Goal: Task Accomplishment & Management: Complete application form

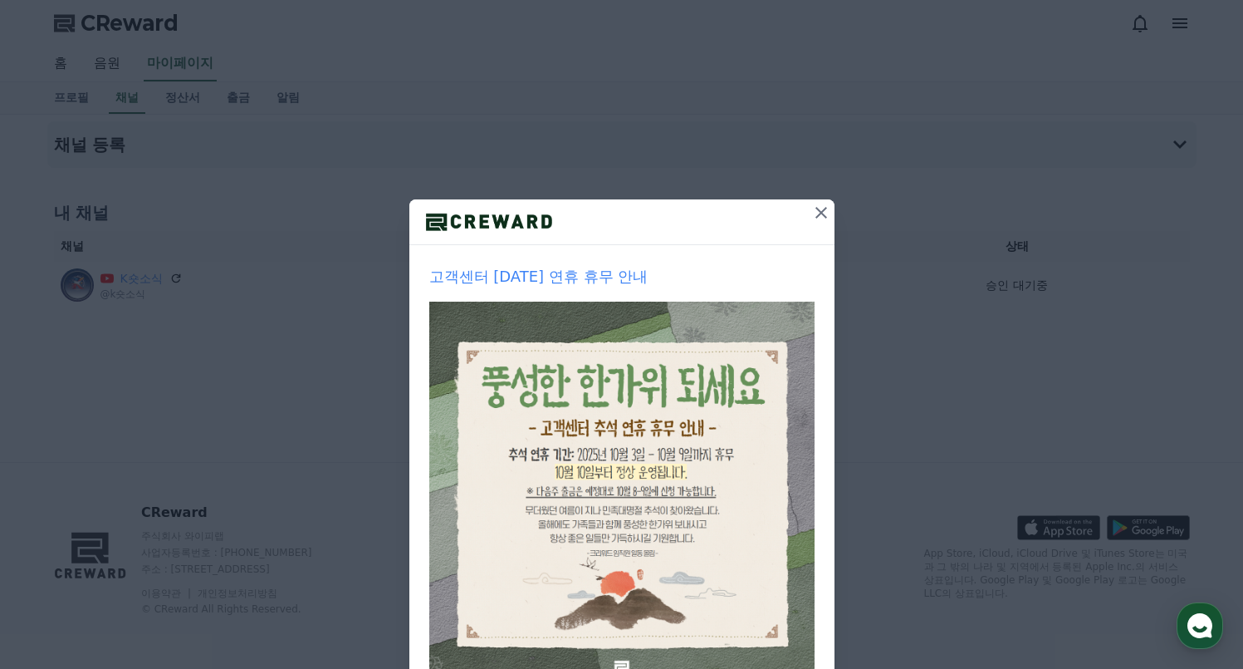
click at [821, 201] on button at bounding box center [821, 212] width 27 height 27
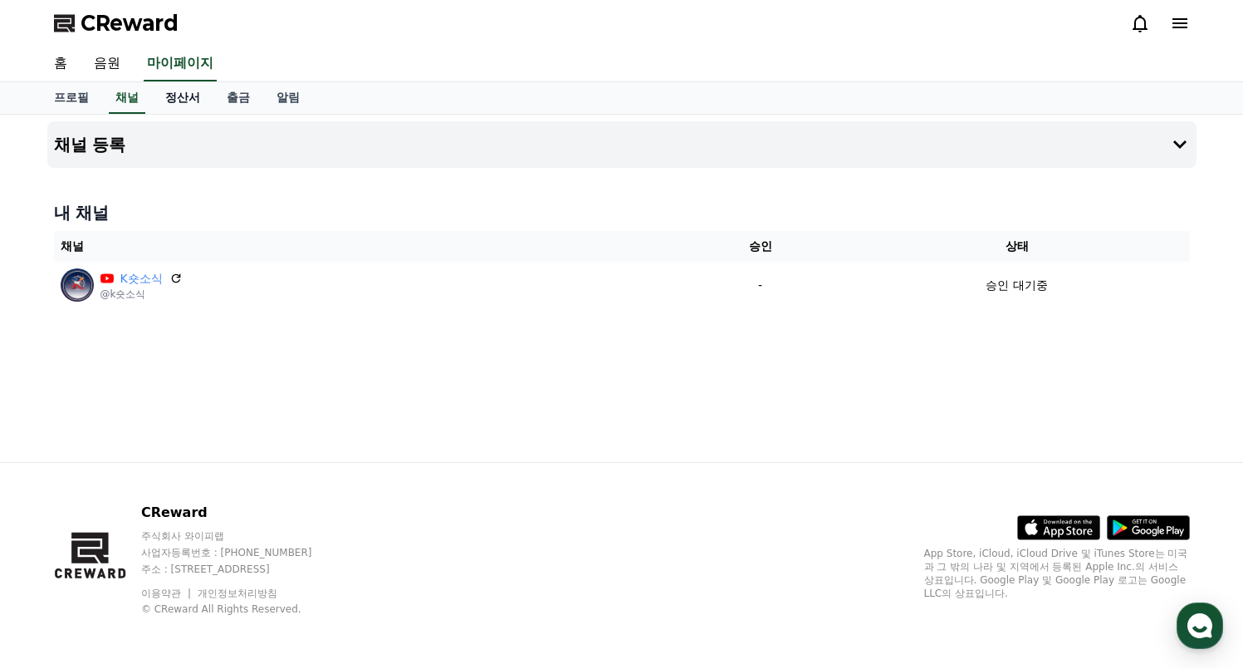
click at [193, 103] on link "정산서" at bounding box center [182, 98] width 61 height 32
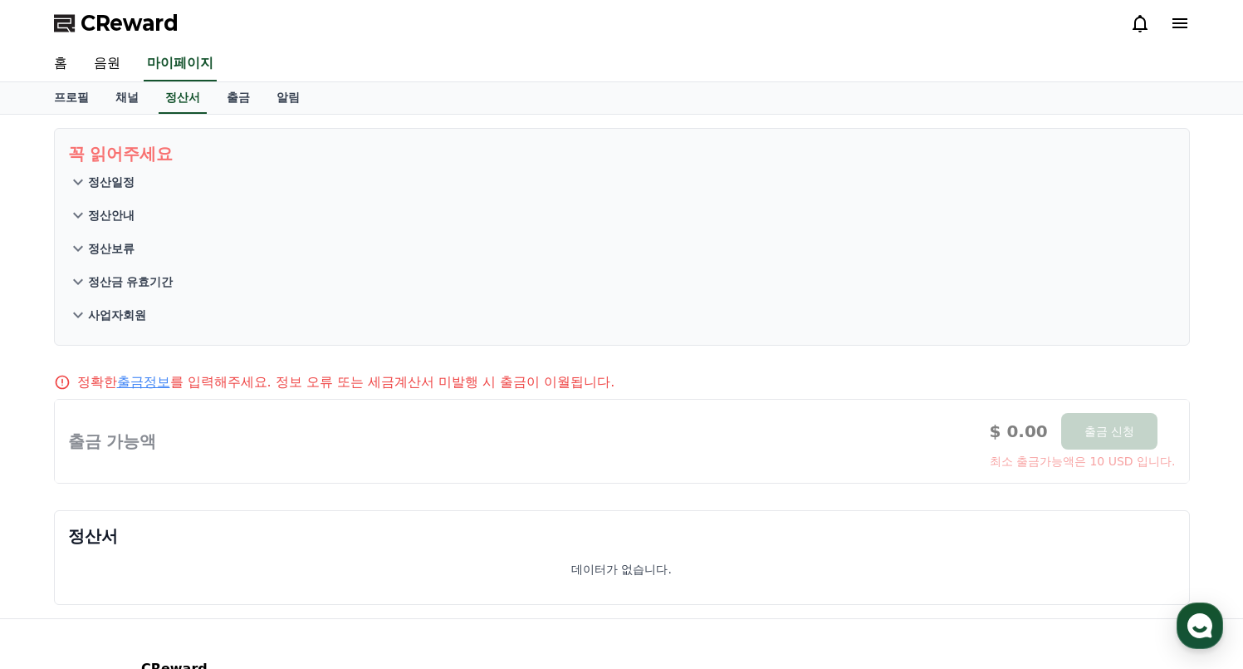
click at [100, 190] on button "정산일정" at bounding box center [622, 181] width 1108 height 33
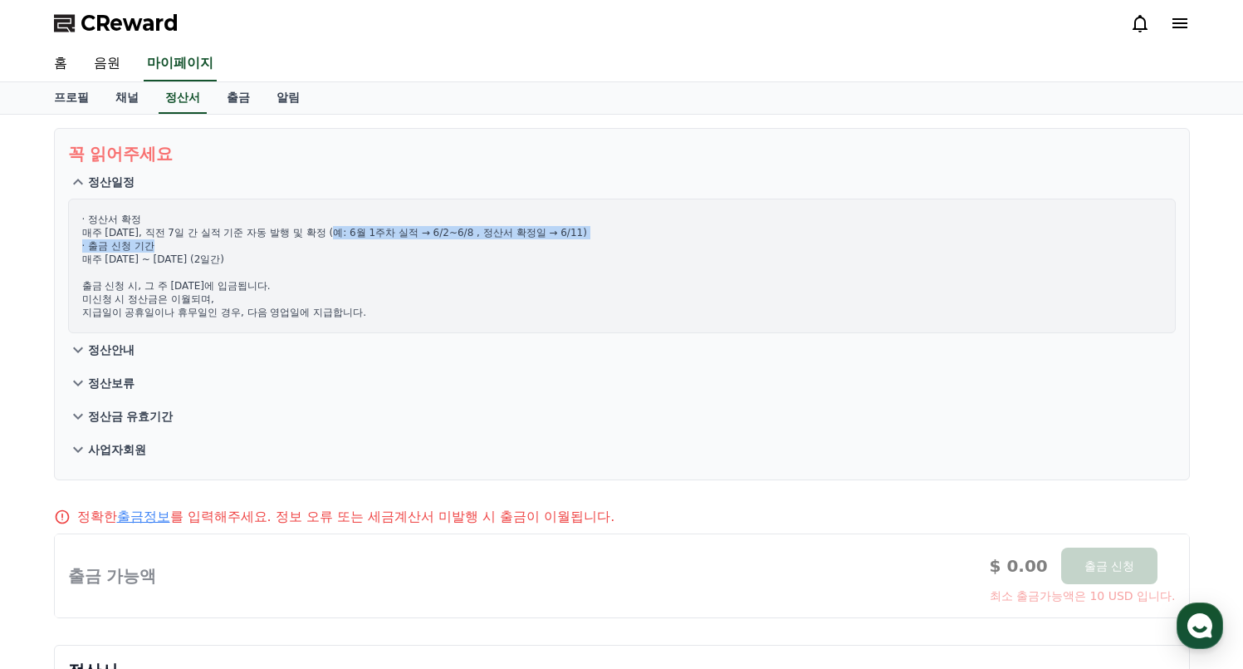
drag, startPoint x: 313, startPoint y: 234, endPoint x: 497, endPoint y: 242, distance: 183.7
click at [497, 242] on p "· 정산서 확정 매주 수요일, 직전 7일 간 실적 기준 자동 발행 및 확정 (예: 6월 1주차 실적 → 6/2~6/8 , 정산서 확정일 → 6…" at bounding box center [622, 266] width 1080 height 106
click at [485, 243] on p "· 정산서 확정 매주 수요일, 직전 7일 간 실적 기준 자동 발행 및 확정 (예: 6월 1주차 실적 → 6/2~6/8 , 정산서 확정일 → 6…" at bounding box center [622, 266] width 1080 height 106
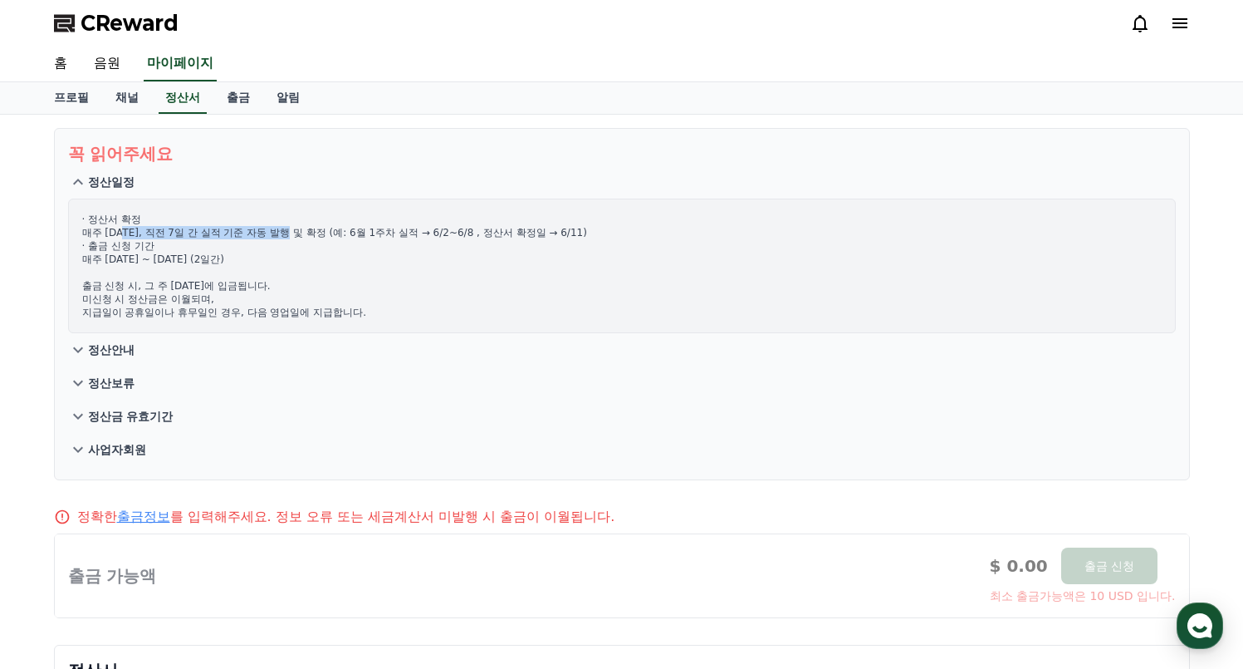
drag, startPoint x: 133, startPoint y: 233, endPoint x: 273, endPoint y: 233, distance: 140.4
click at [273, 233] on p "· 정산서 확정 매주 수요일, 직전 7일 간 실적 기준 자동 발행 및 확정 (예: 6월 1주차 실적 → 6/2~6/8 , 정산서 확정일 → 6…" at bounding box center [622, 266] width 1080 height 106
click at [101, 337] on button "정산안내" at bounding box center [622, 349] width 1108 height 33
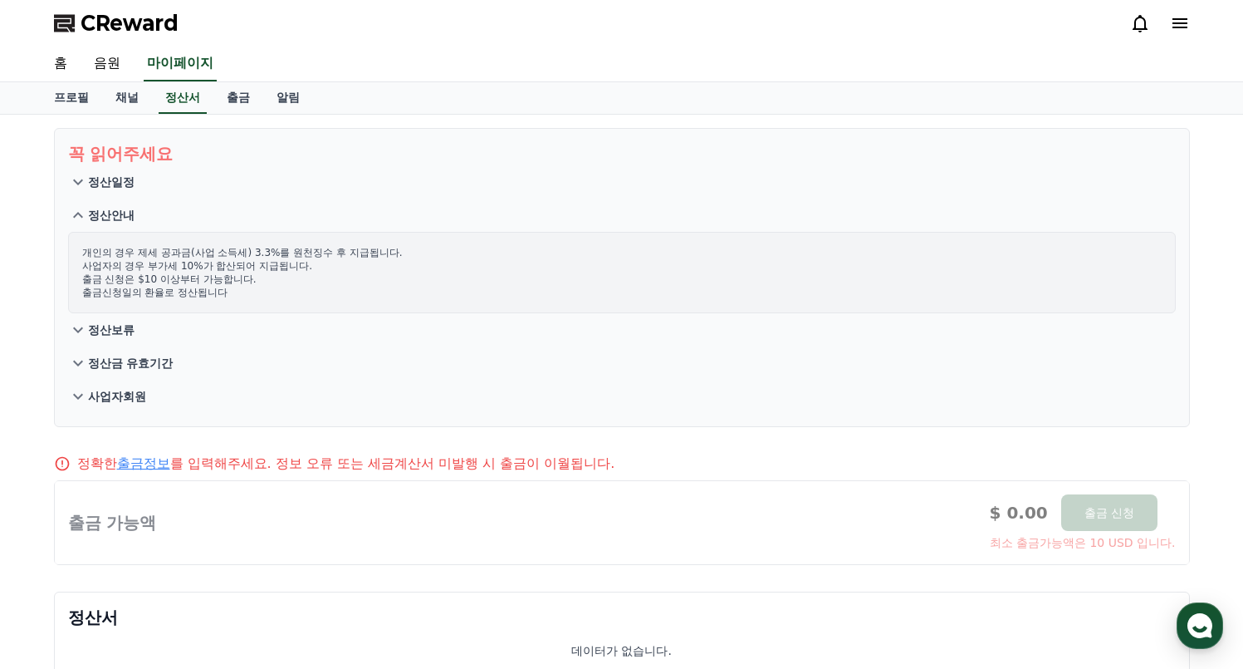
click at [107, 332] on p "정산보류" at bounding box center [111, 329] width 47 height 17
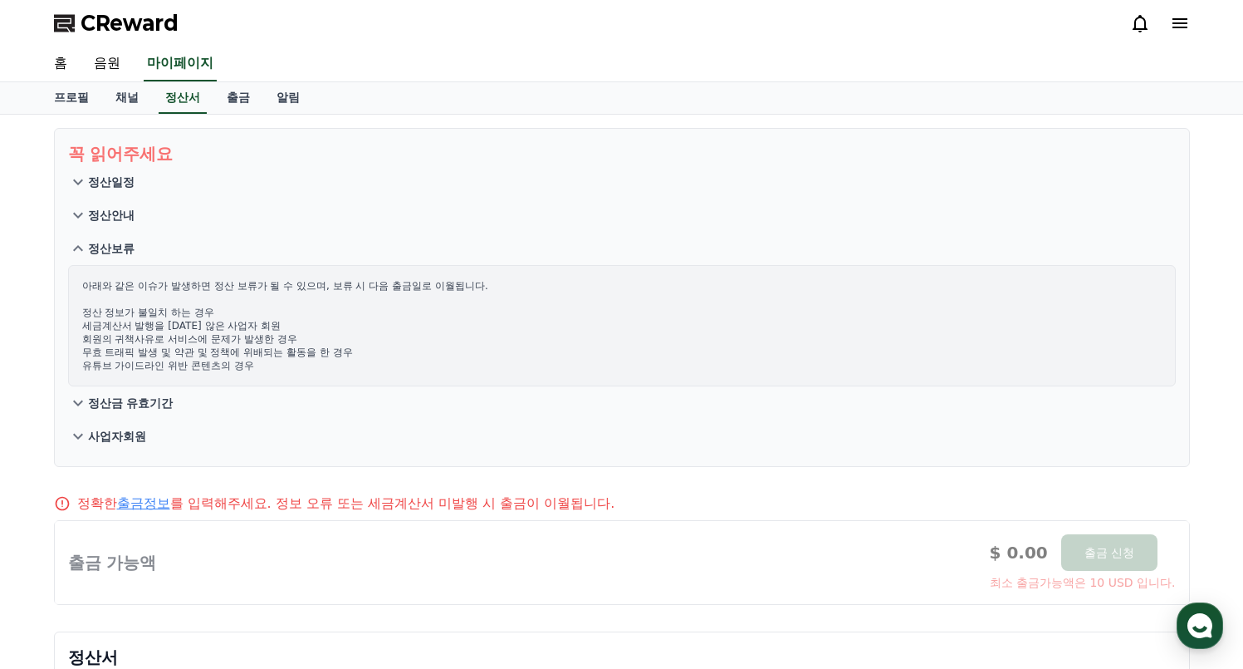
click at [104, 403] on p "정산금 유효기간" at bounding box center [131, 403] width 86 height 17
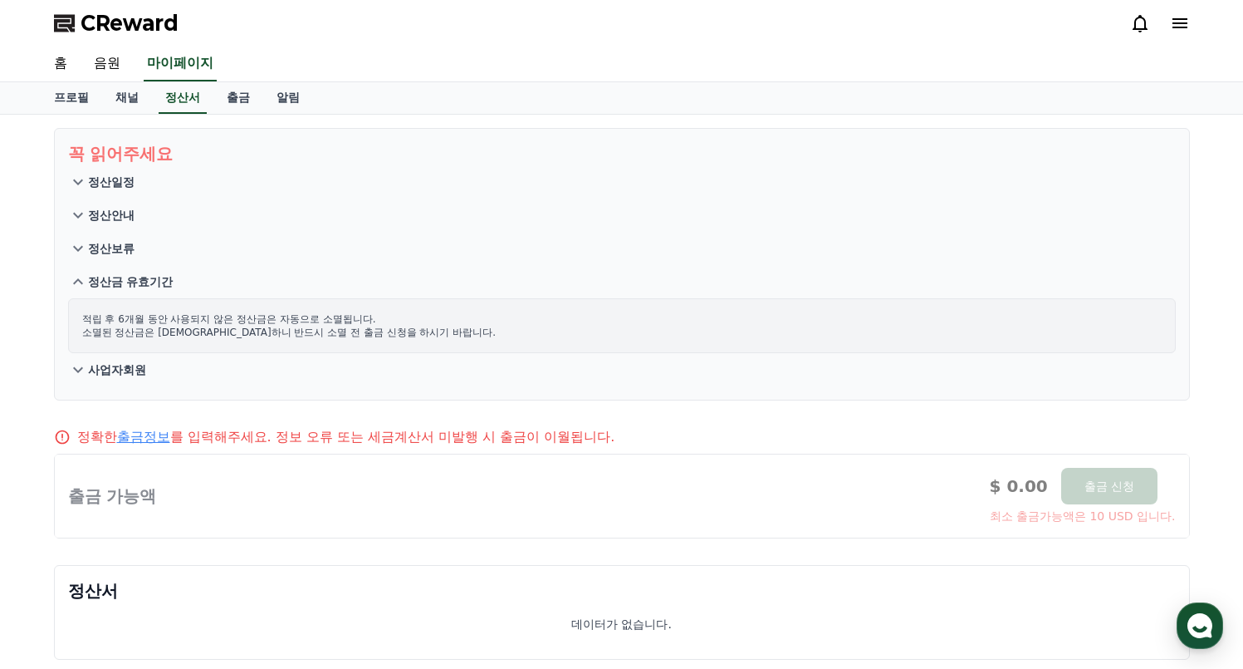
click at [107, 355] on button "사업자회원" at bounding box center [622, 369] width 1108 height 33
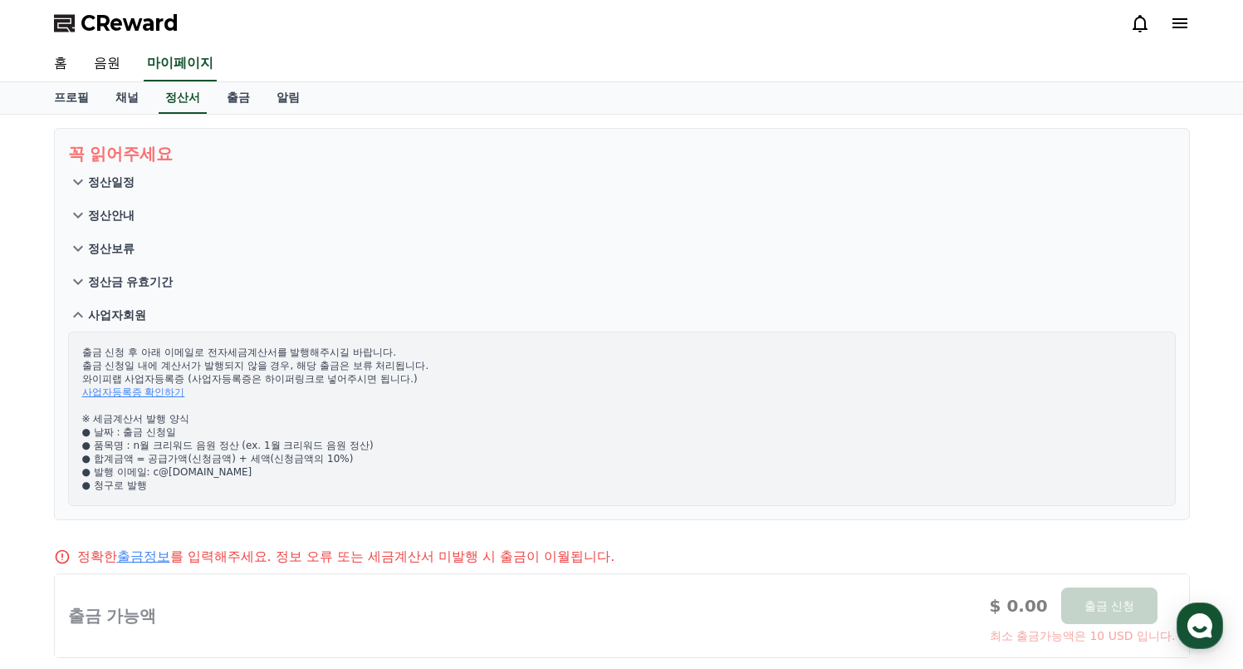
click at [113, 181] on p "정산일정" at bounding box center [111, 182] width 47 height 17
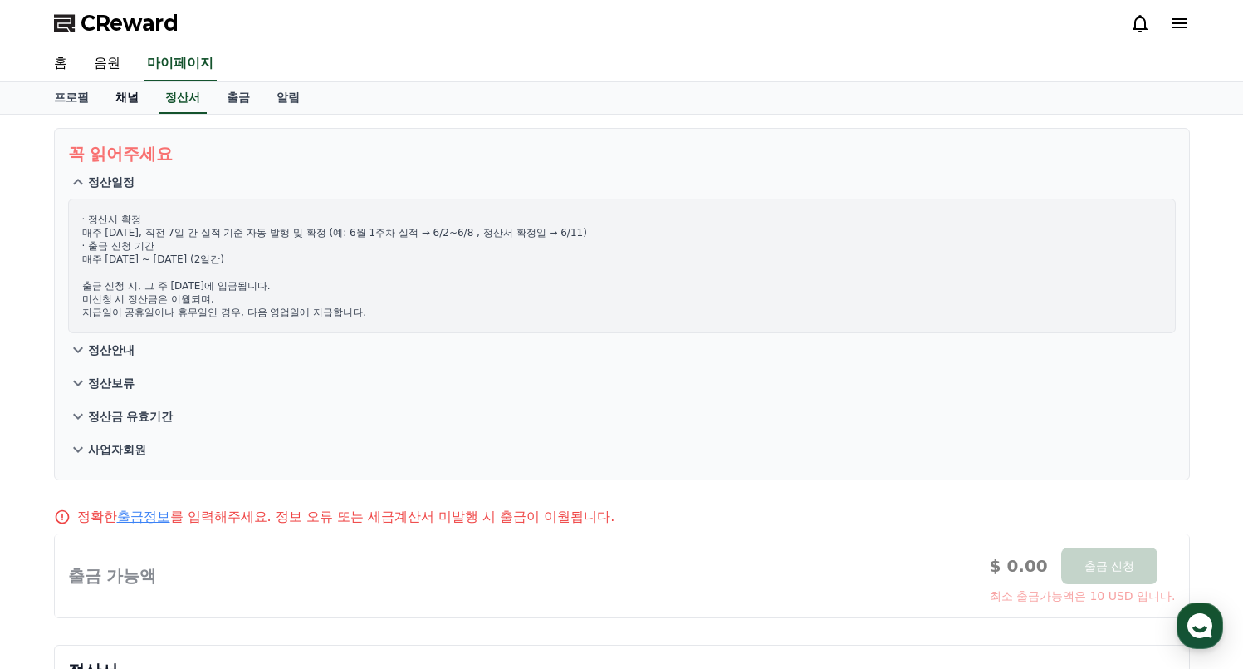
click at [118, 101] on link "채널" at bounding box center [127, 98] width 50 height 32
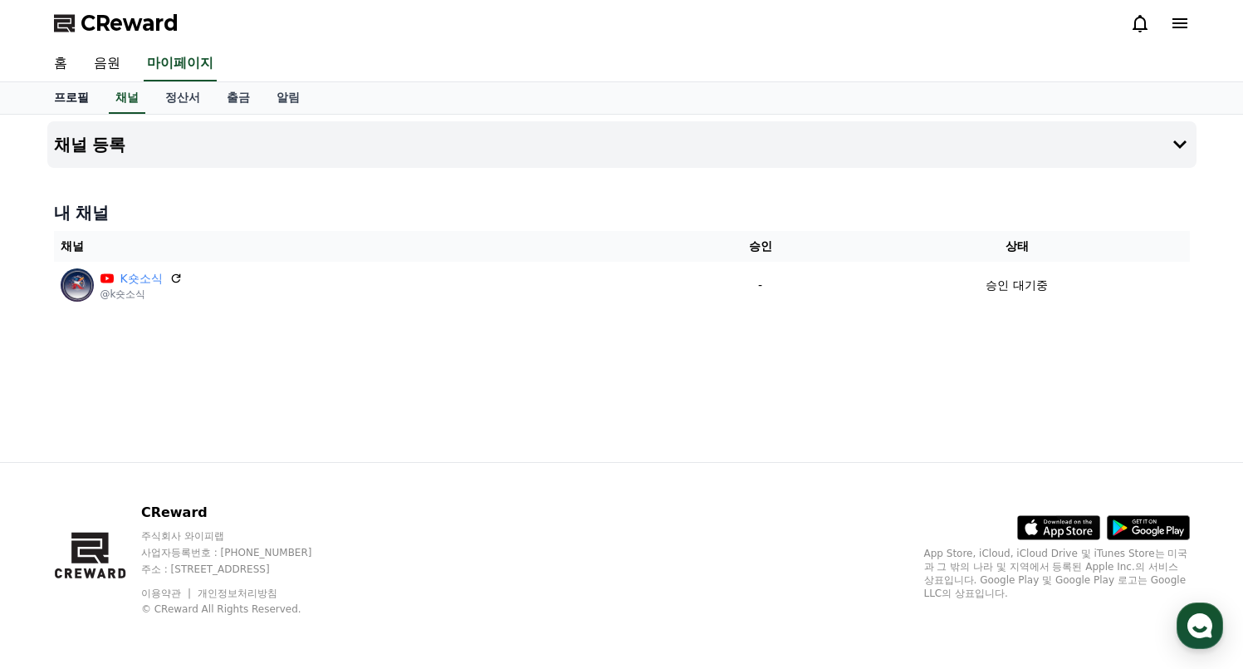
click at [66, 100] on link "프로필" at bounding box center [71, 98] width 61 height 32
select select "**********"
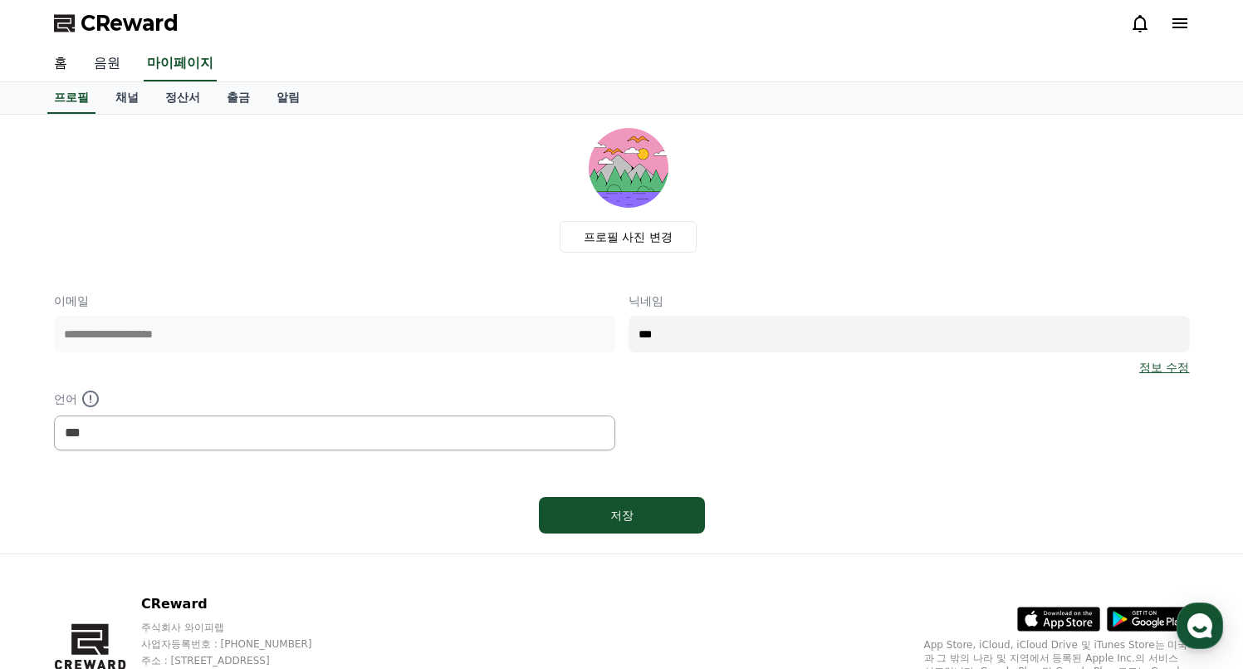
click at [95, 57] on link "음원" at bounding box center [107, 64] width 53 height 35
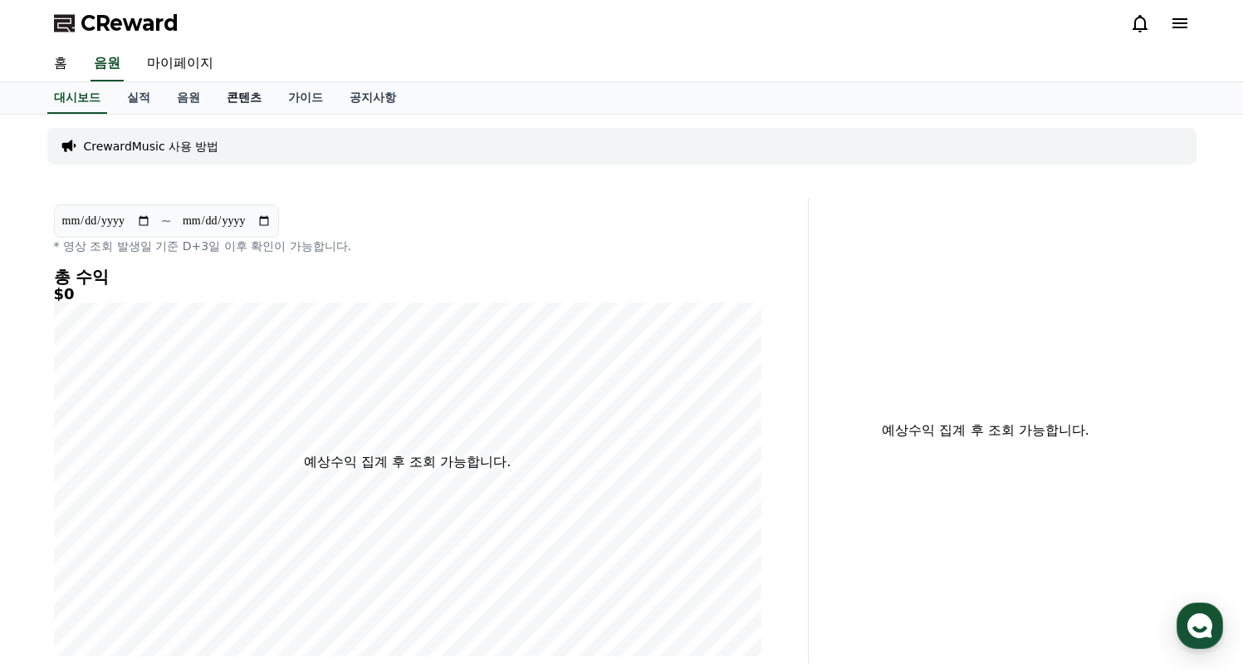
click at [223, 95] on link "콘텐츠" at bounding box center [243, 98] width 61 height 32
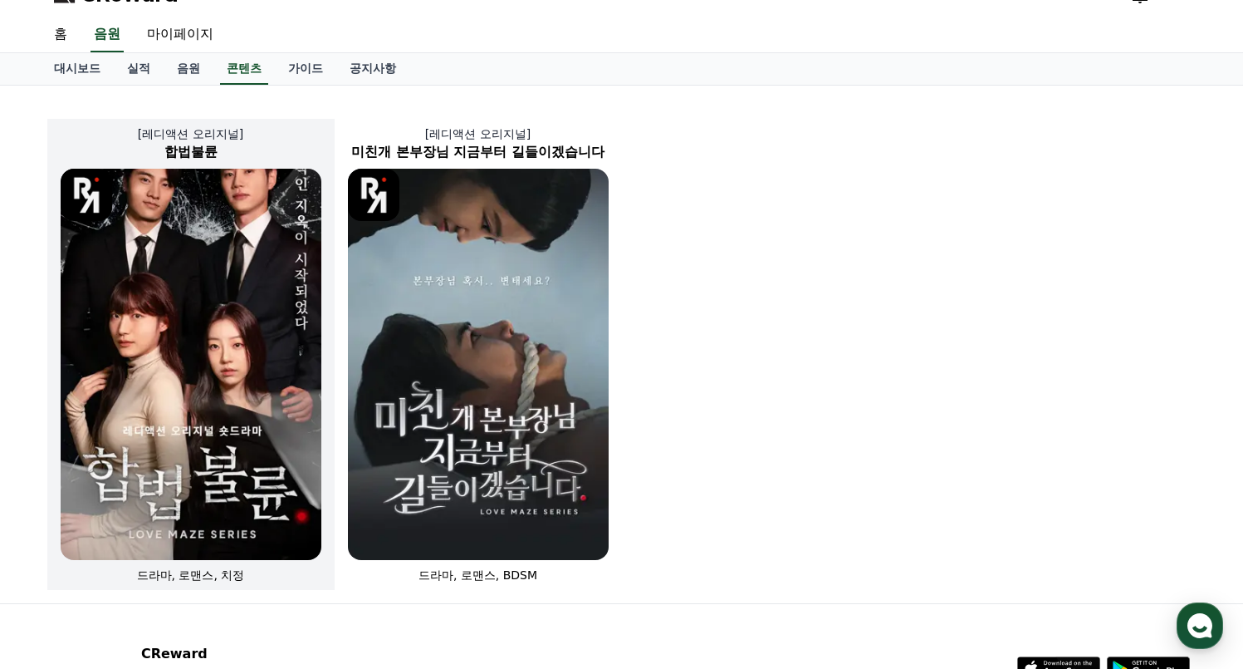
scroll to position [28, 0]
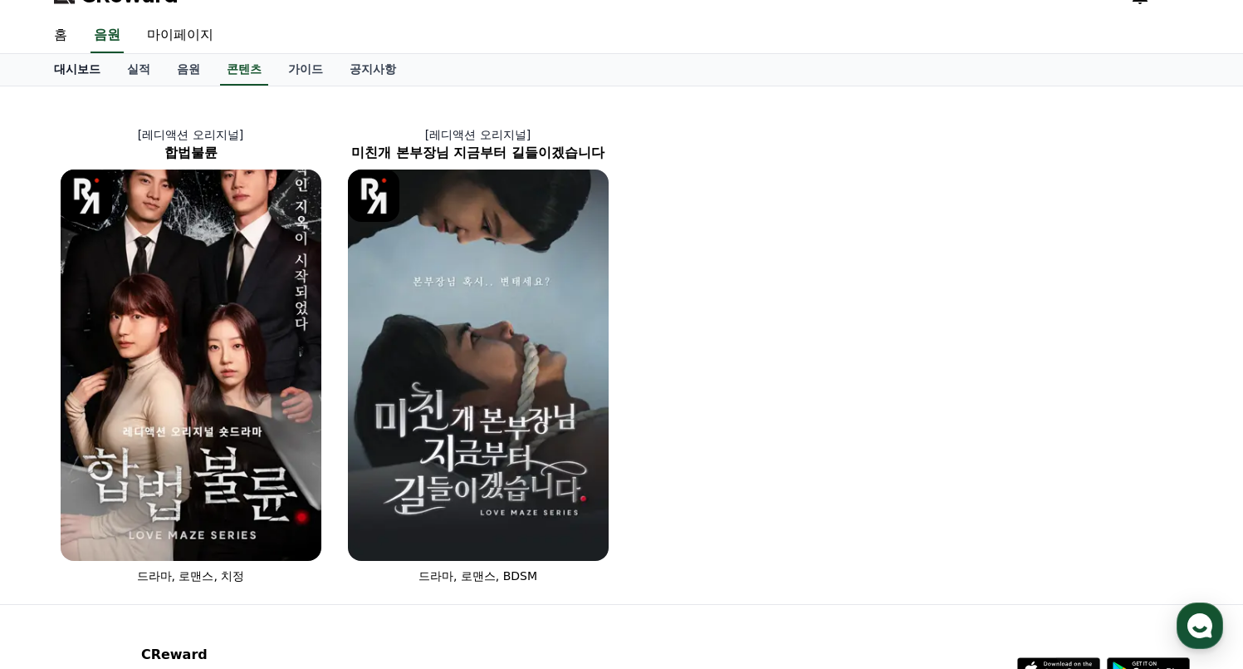
click at [70, 66] on link "대시보드" at bounding box center [77, 70] width 73 height 32
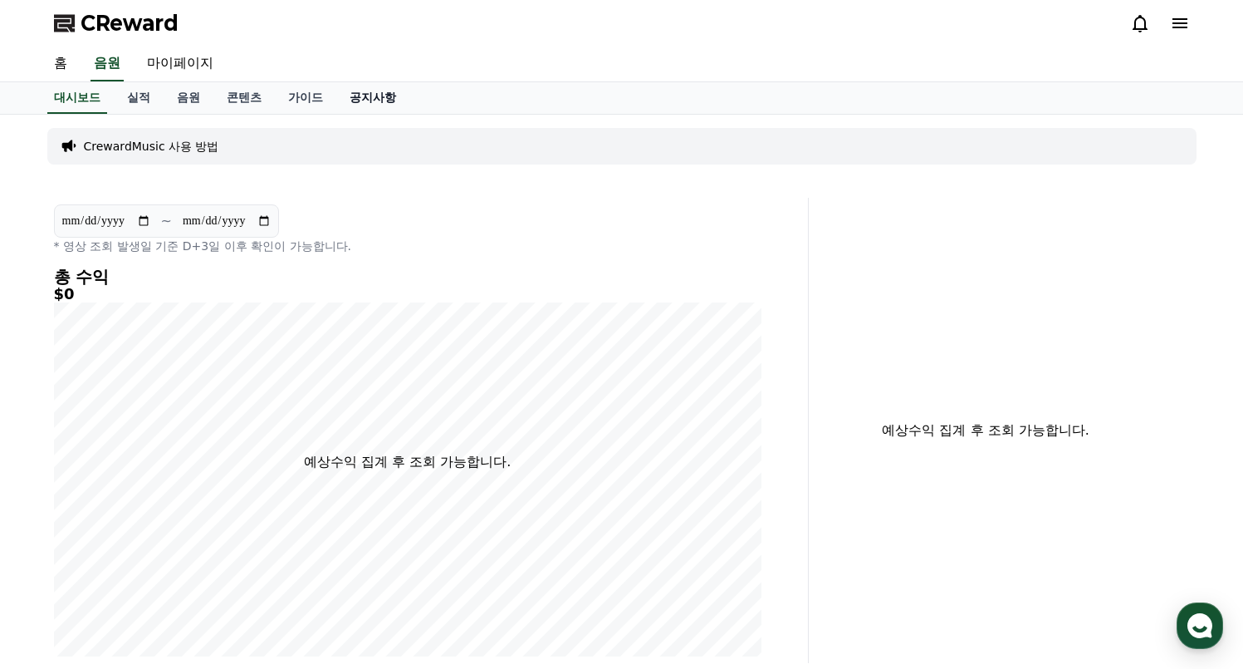
click at [351, 109] on link "공지사항" at bounding box center [372, 98] width 73 height 32
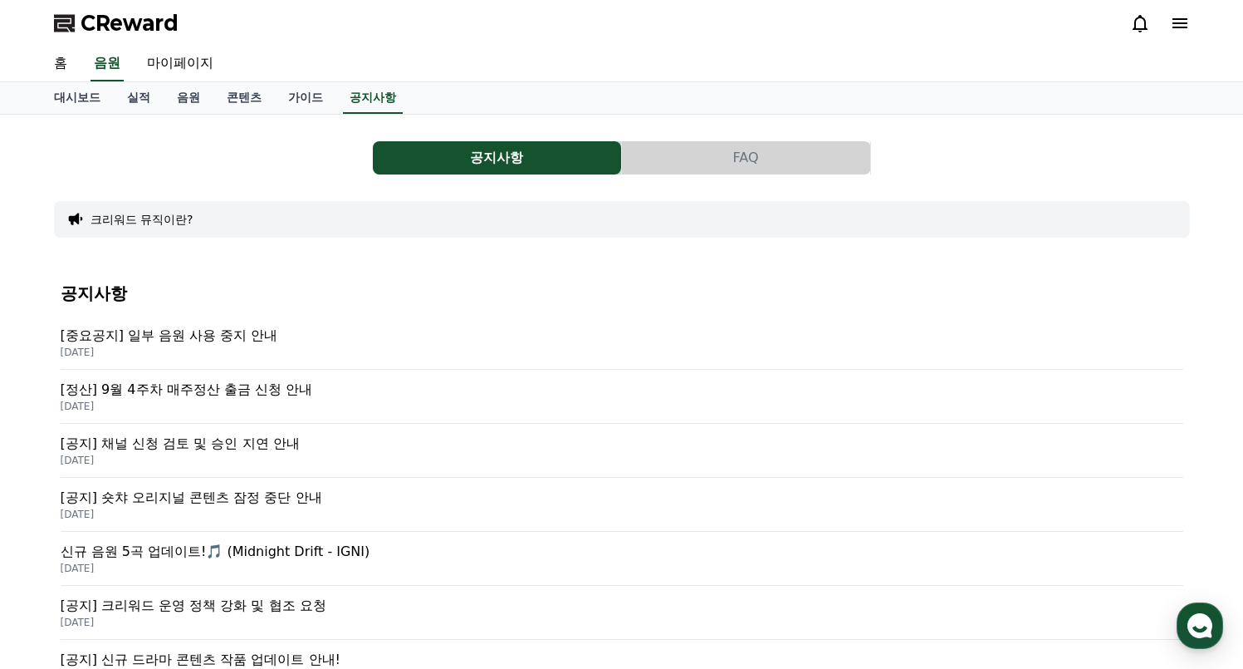
click at [197, 331] on p "[중요공지] 일부 음원 사용 중지 안내" at bounding box center [622, 336] width 1123 height 20
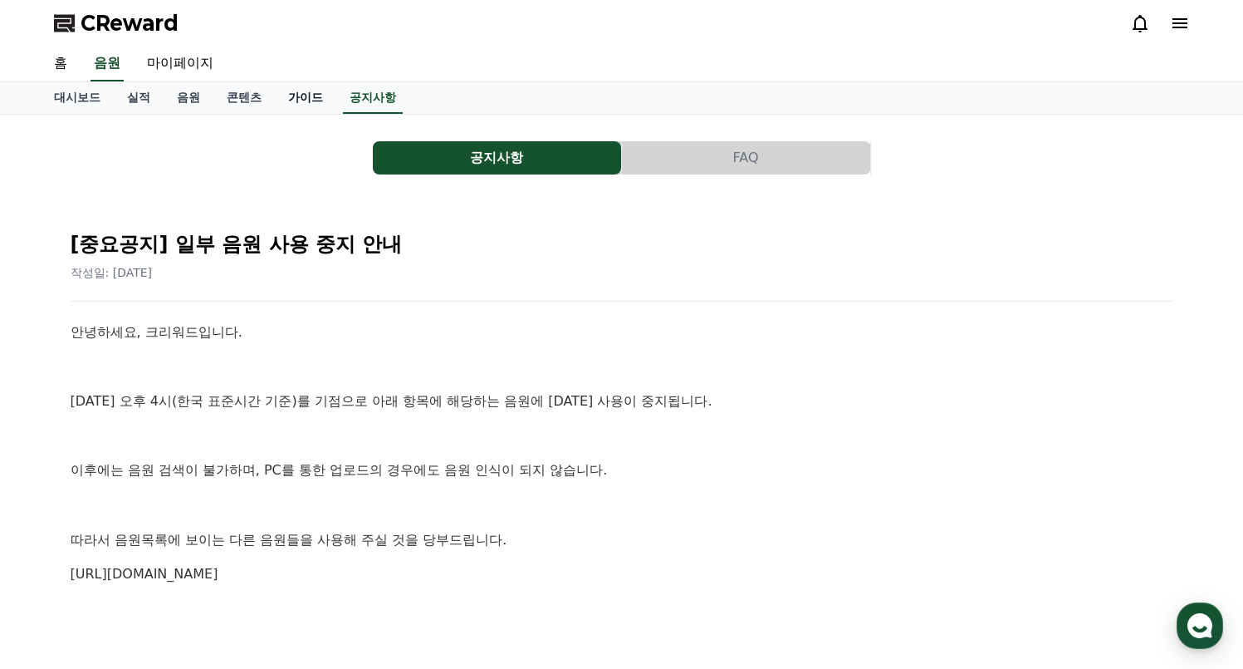
click at [282, 86] on link "가이드" at bounding box center [305, 98] width 61 height 32
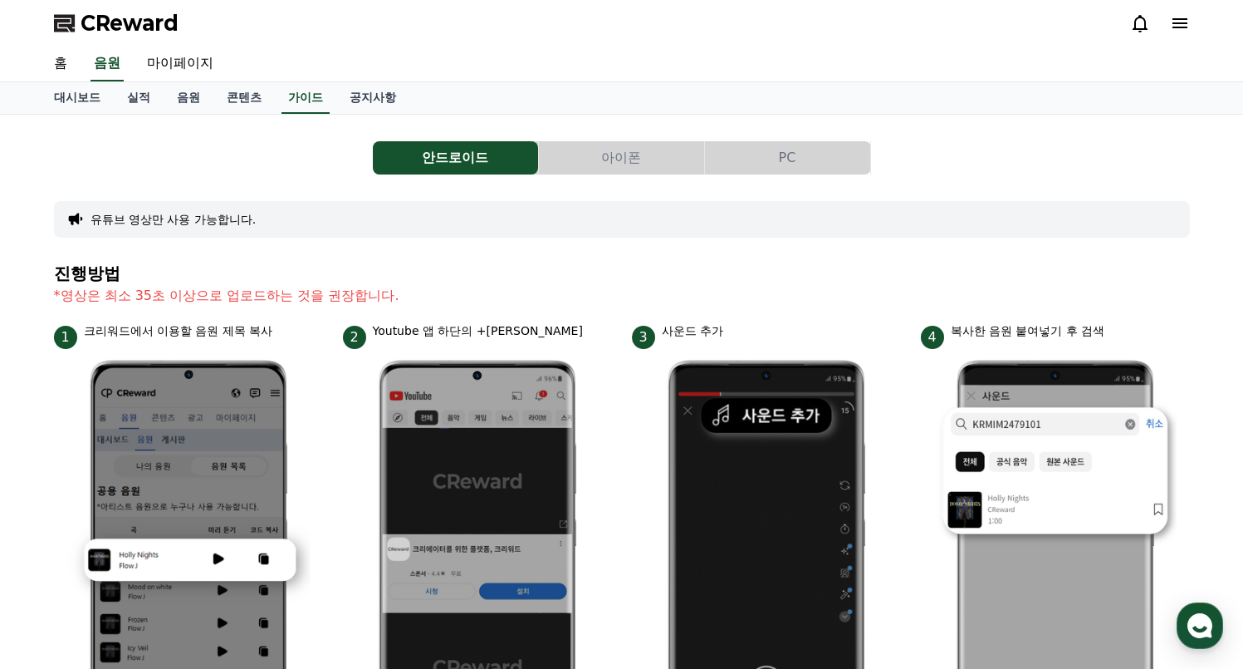
click at [601, 154] on button "아이폰" at bounding box center [621, 157] width 165 height 33
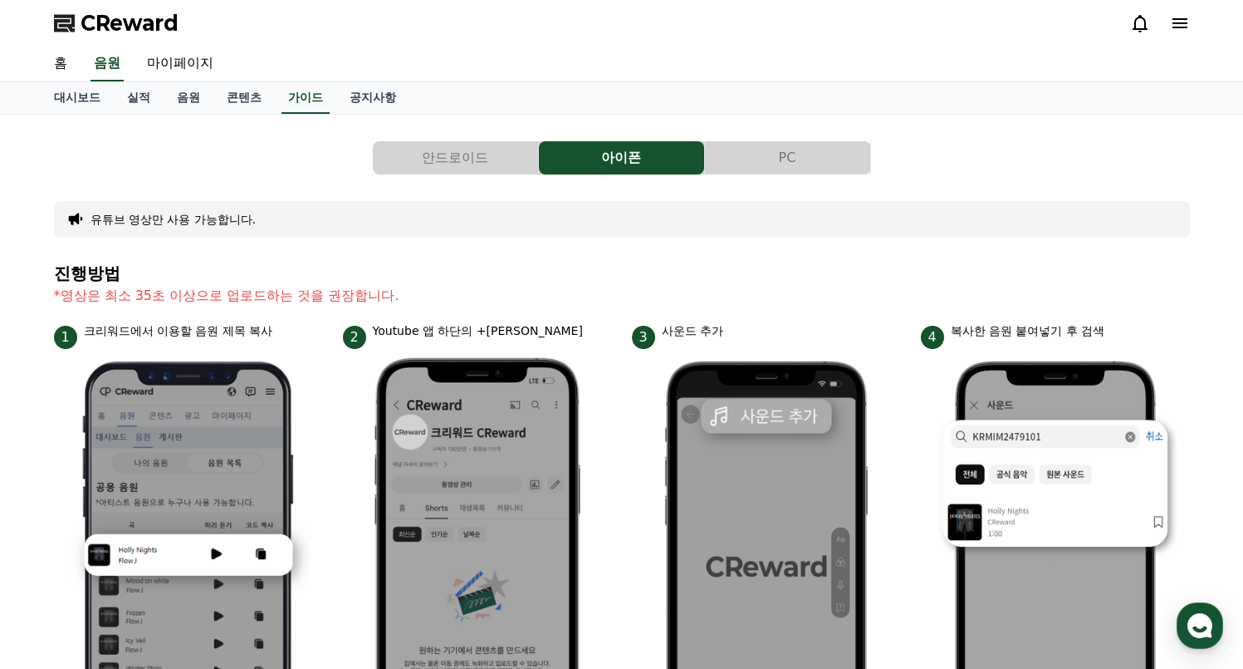
click at [755, 160] on button "PC" at bounding box center [787, 157] width 165 height 33
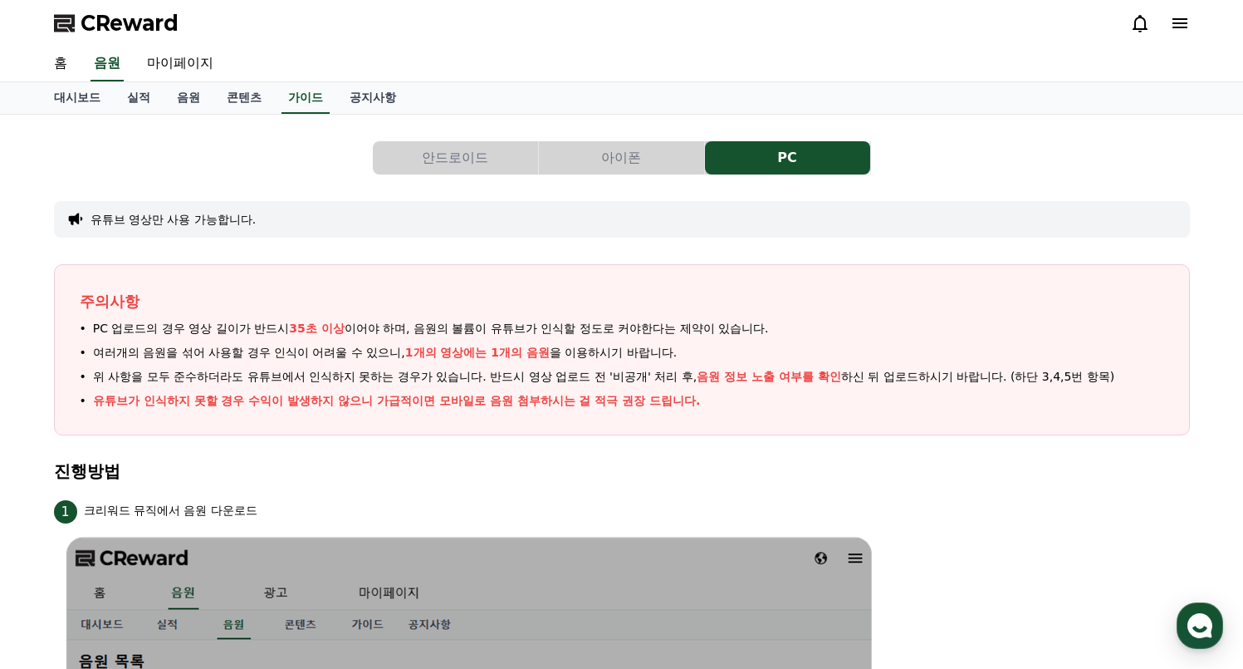
click at [477, 158] on button "안드로이드" at bounding box center [455, 157] width 165 height 33
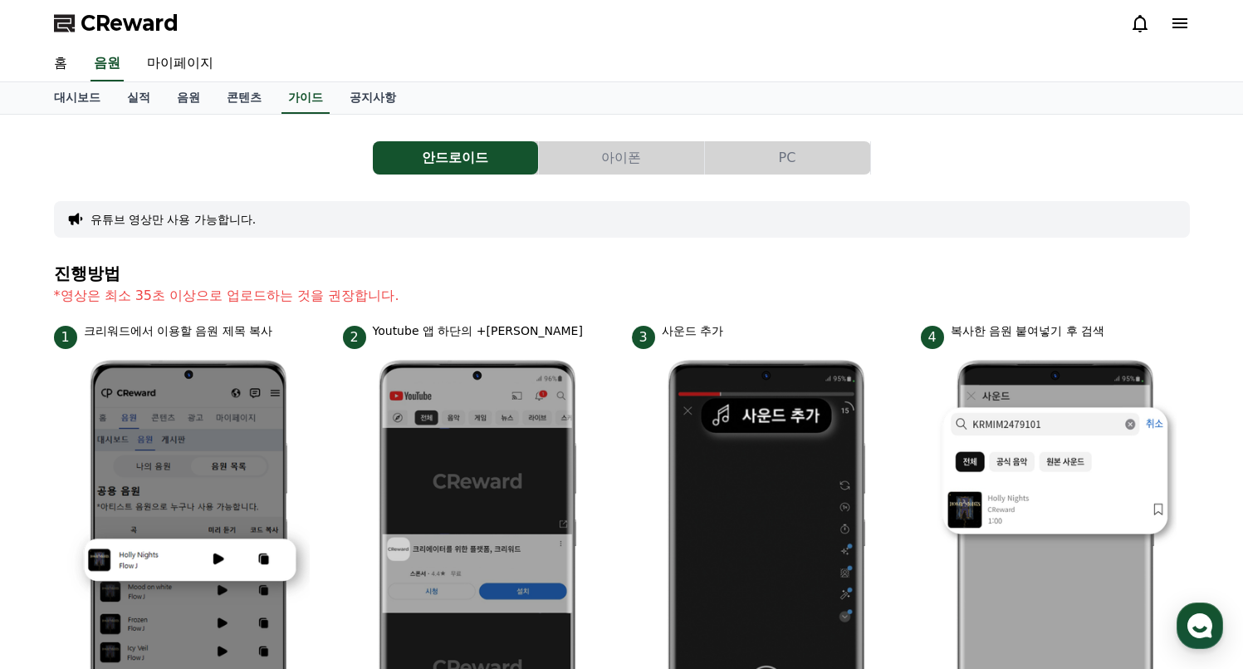
click at [758, 152] on button "PC" at bounding box center [787, 157] width 165 height 33
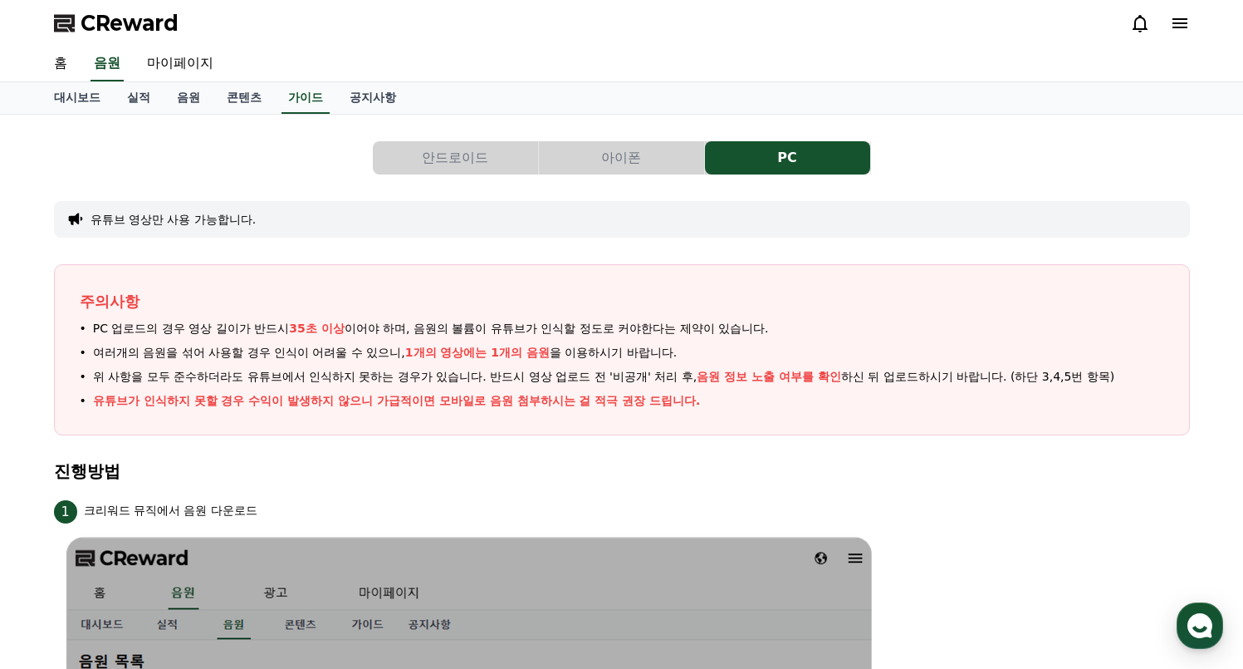
click at [472, 154] on button "안드로이드" at bounding box center [455, 157] width 165 height 33
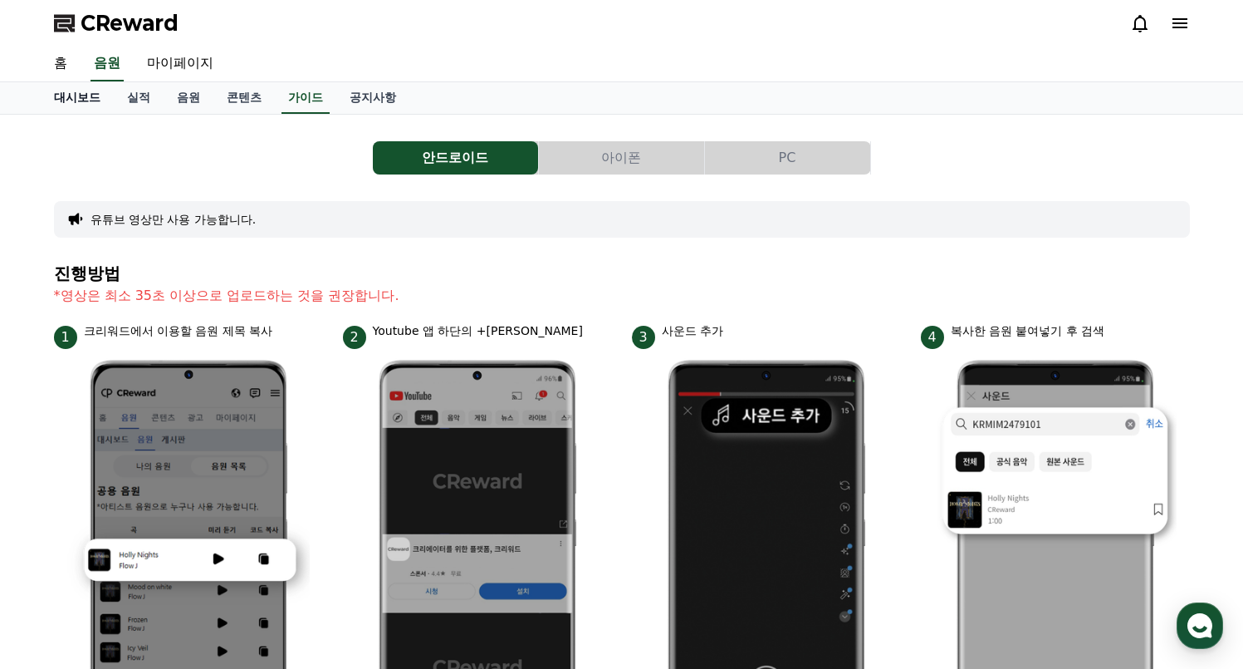
click at [81, 91] on link "대시보드" at bounding box center [77, 98] width 73 height 32
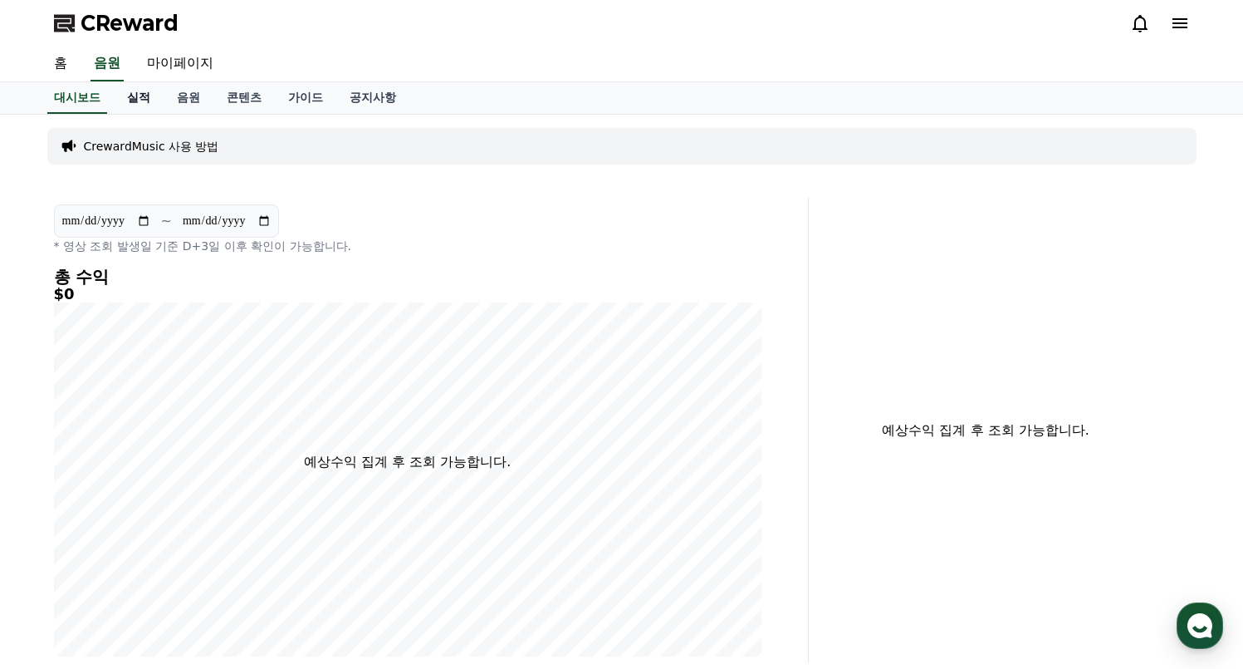
click at [132, 96] on link "실적" at bounding box center [139, 98] width 50 height 32
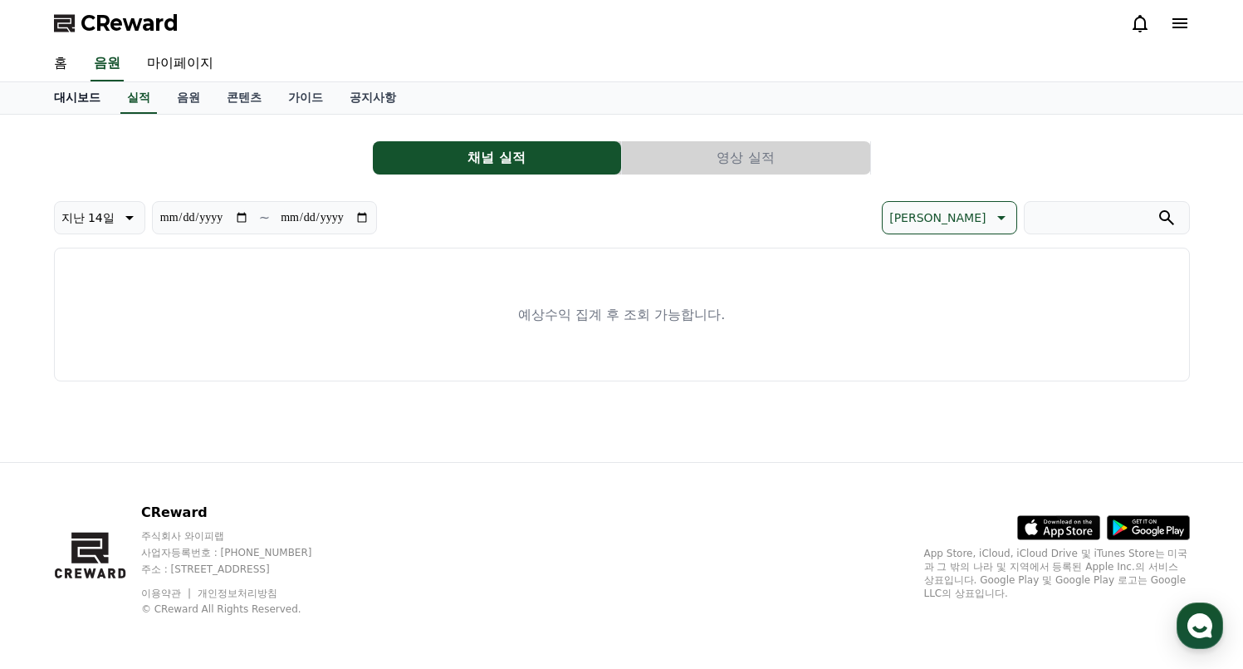
click at [66, 97] on link "대시보드" at bounding box center [77, 98] width 73 height 32
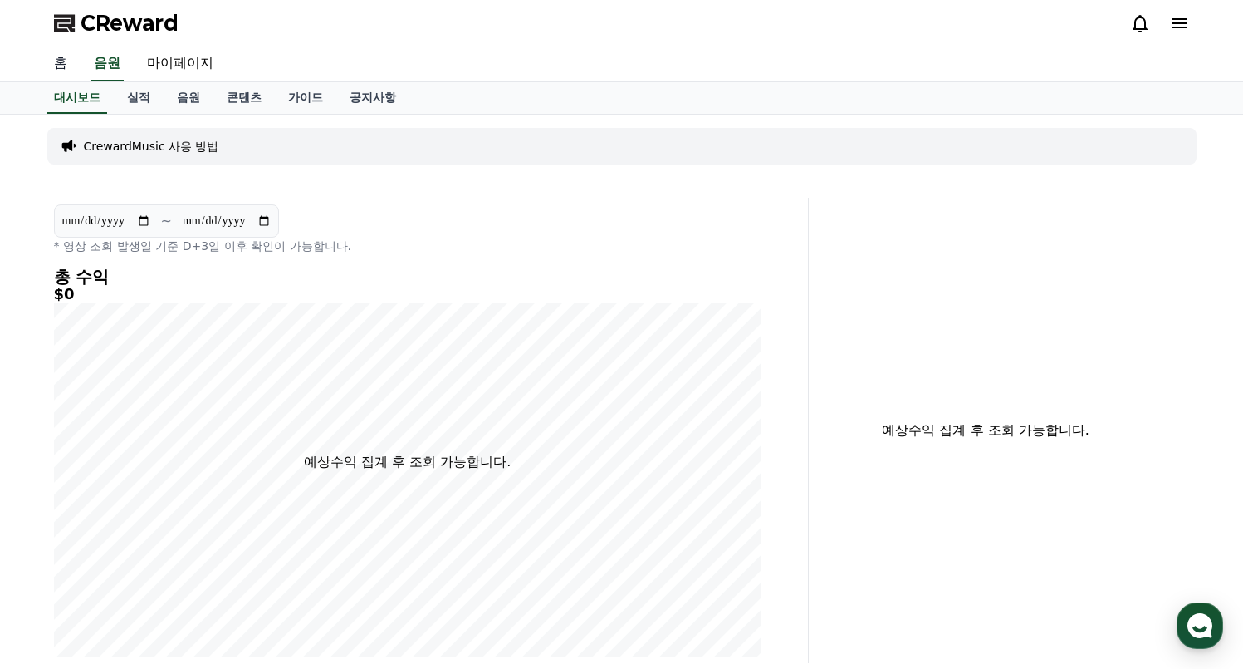
click at [45, 60] on link "홈" at bounding box center [61, 64] width 40 height 35
click at [173, 90] on link "음원" at bounding box center [189, 98] width 50 height 32
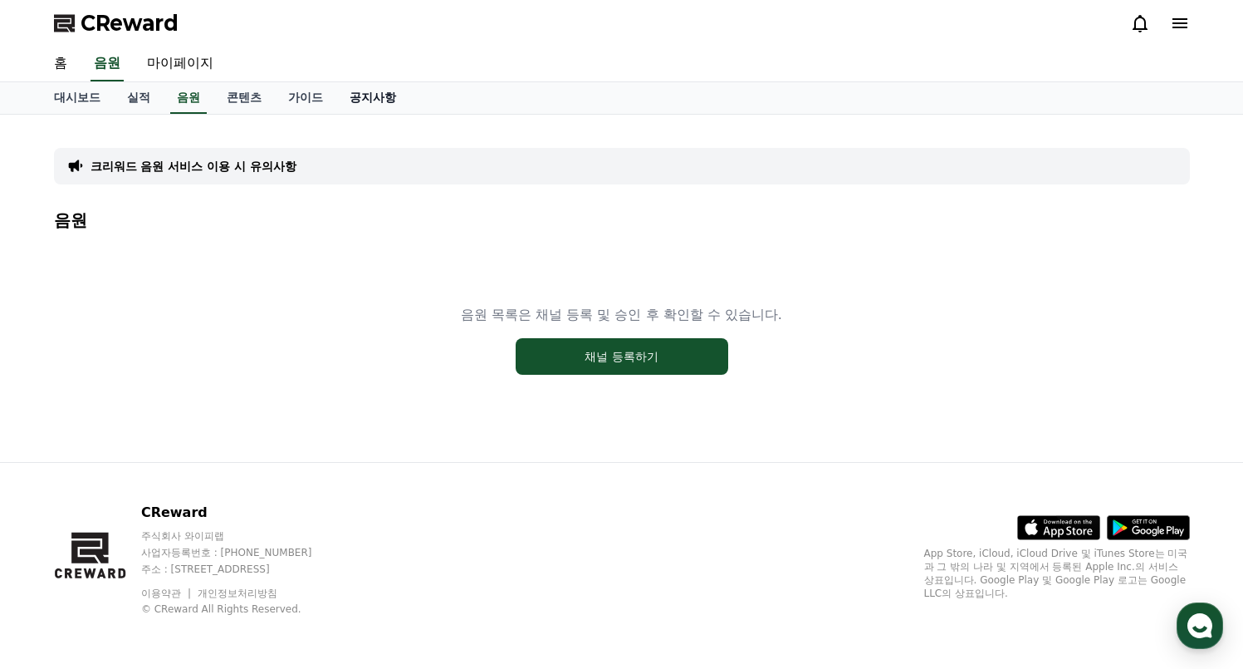
click at [343, 97] on link "공지사항" at bounding box center [372, 98] width 73 height 32
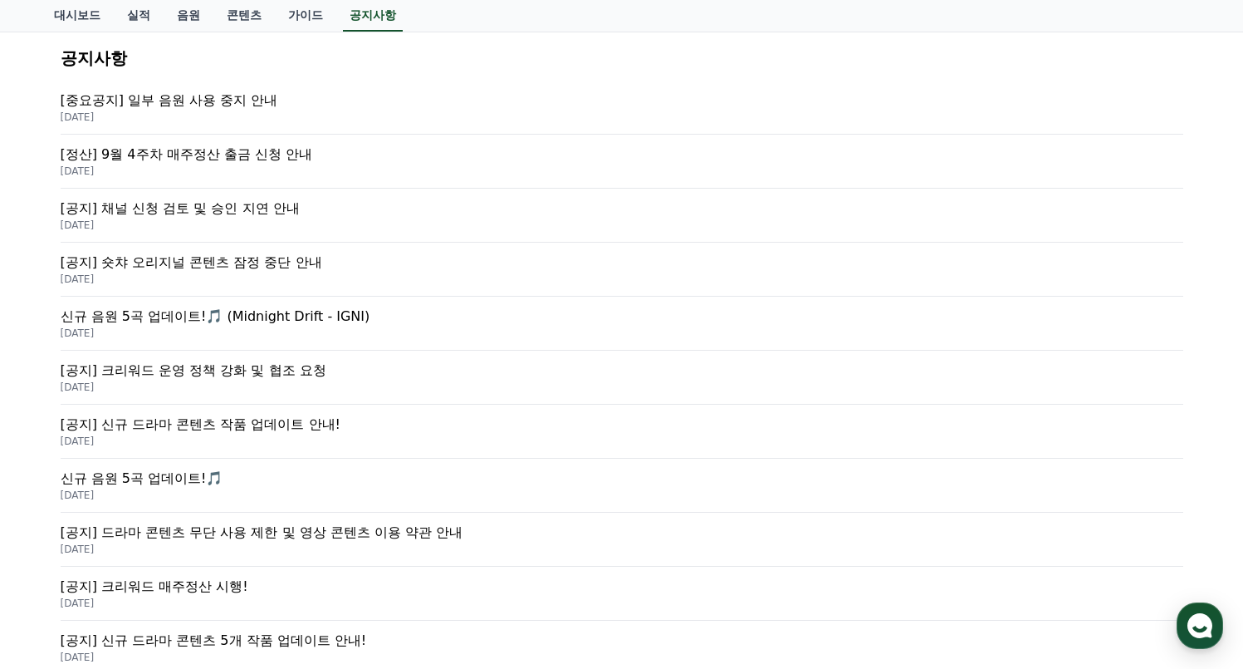
scroll to position [237, 0]
click at [221, 156] on p "[정산] 9월 4주차 매주정산 출금 신청 안내" at bounding box center [622, 153] width 1123 height 20
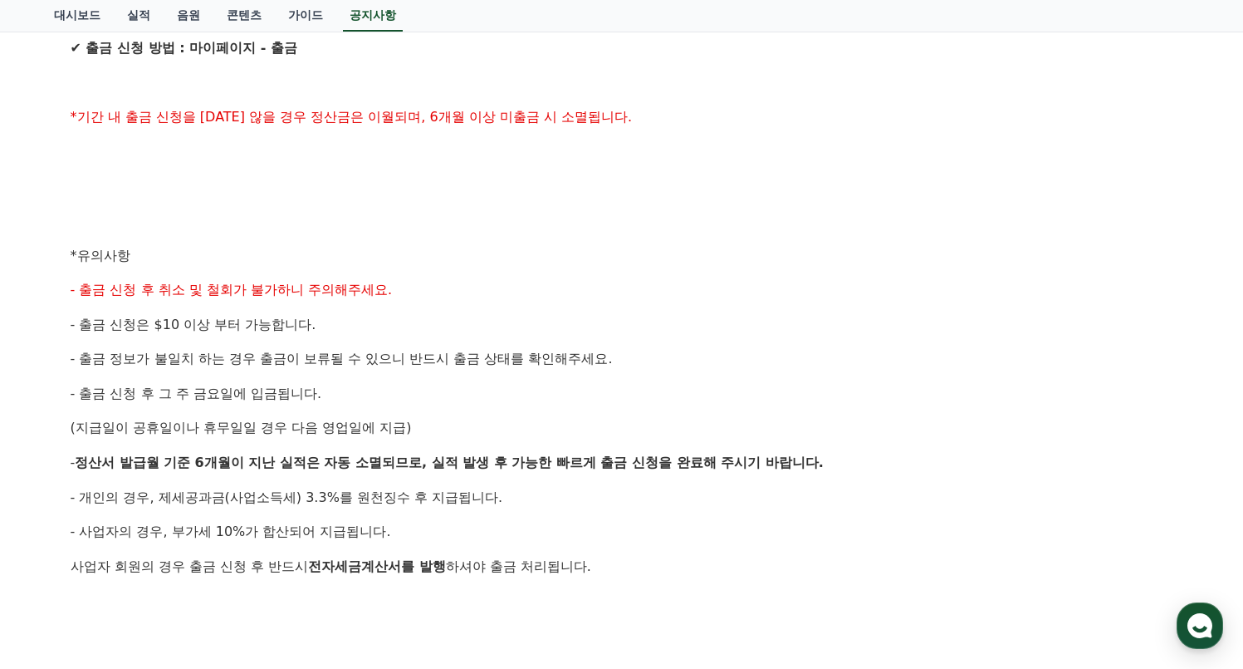
scroll to position [636, 0]
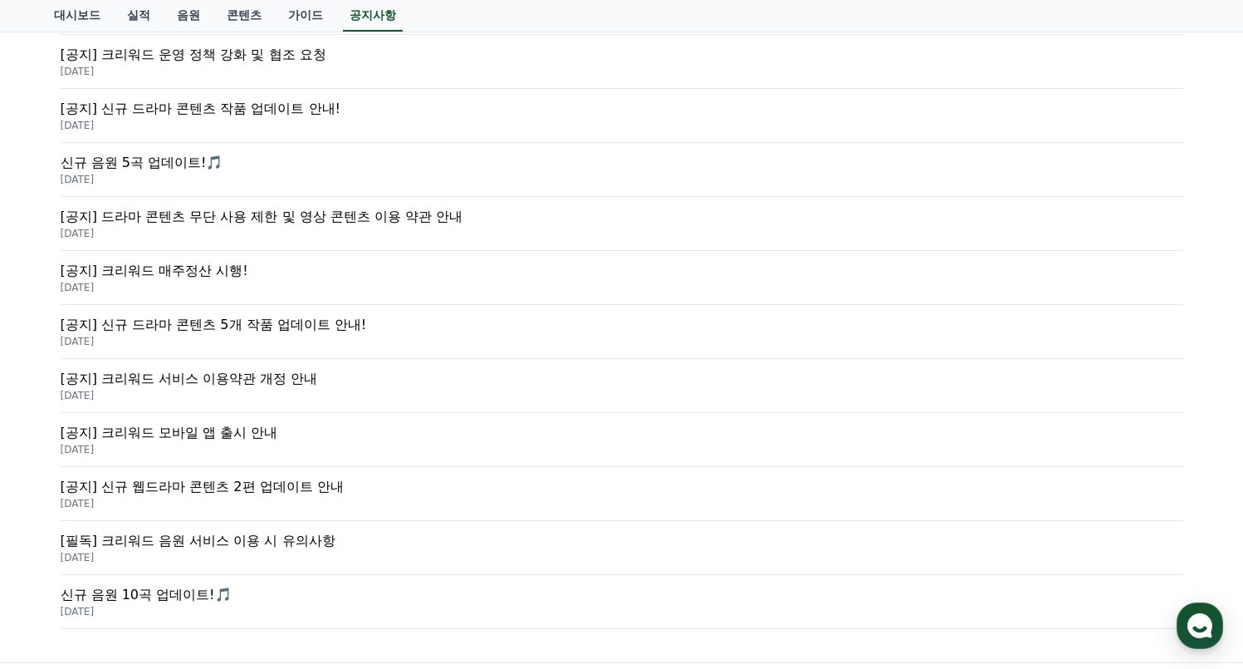
scroll to position [624, 0]
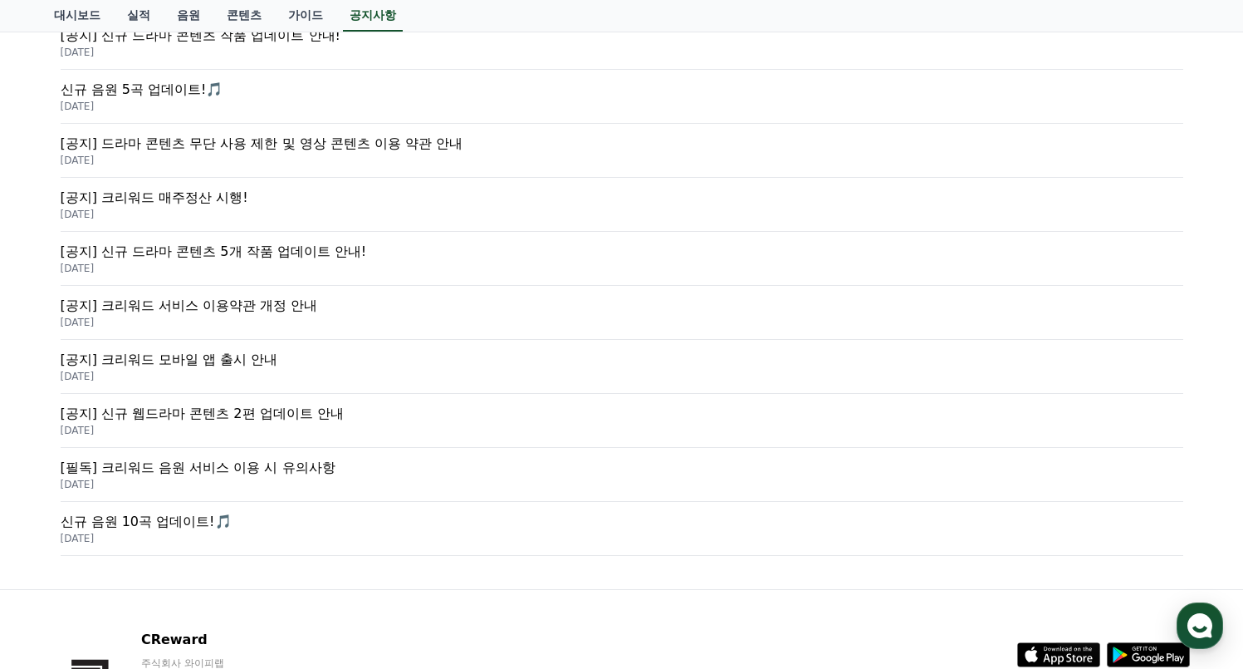
click at [182, 477] on p "[필독] 크리워드 음원 서비스 이용 시 유의사항" at bounding box center [622, 468] width 1123 height 20
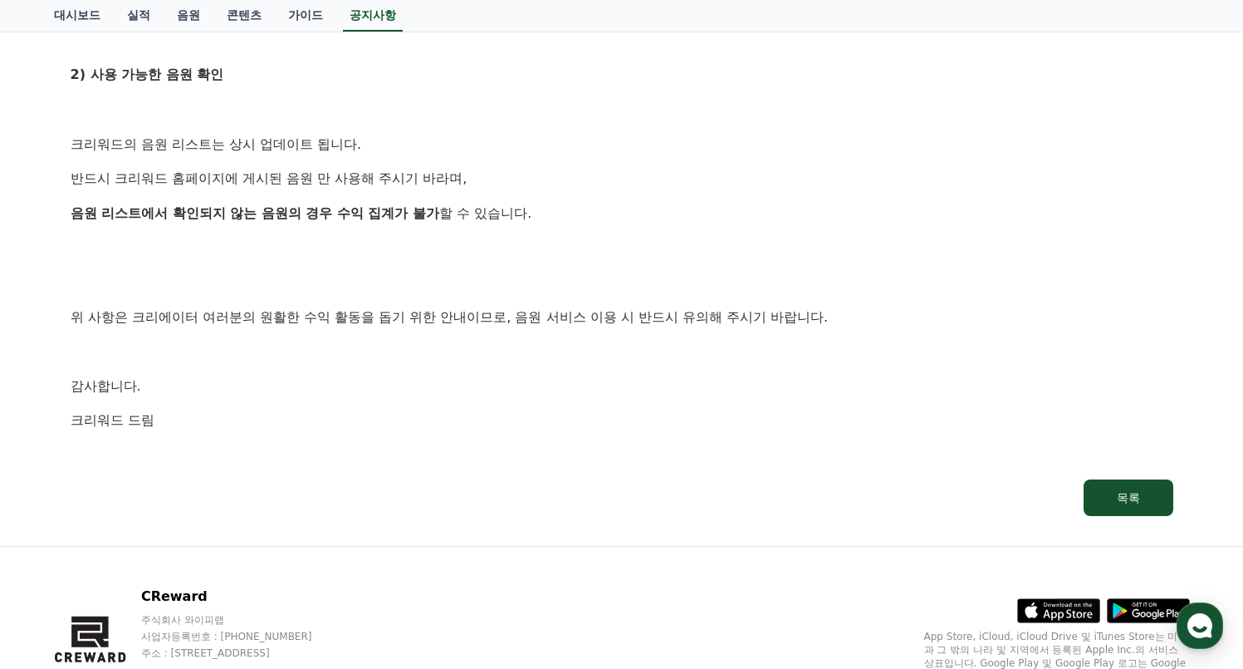
scroll to position [964, 0]
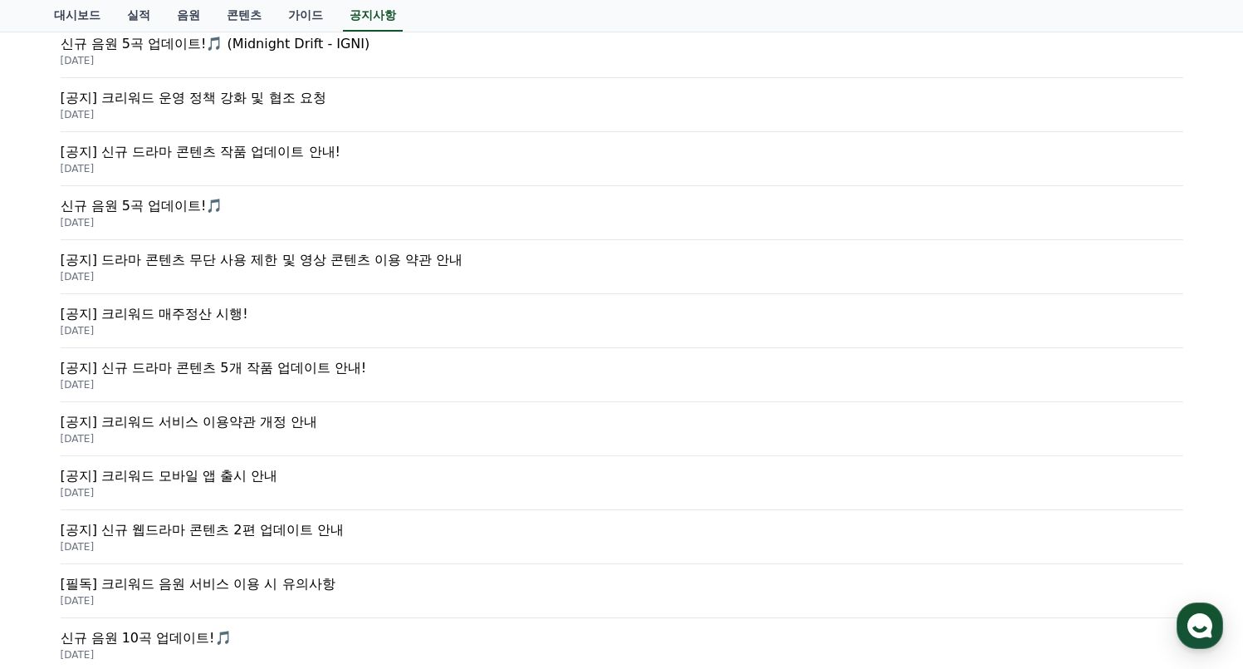
scroll to position [267, 0]
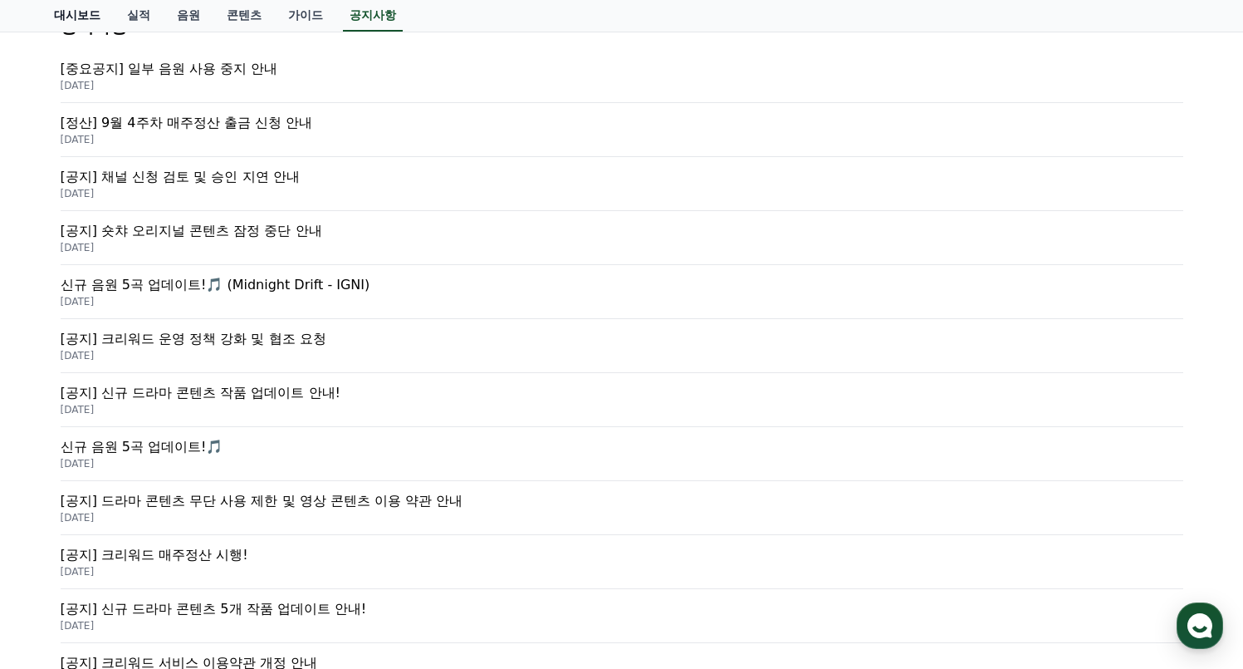
click at [91, 15] on link "대시보드" at bounding box center [77, 16] width 73 height 32
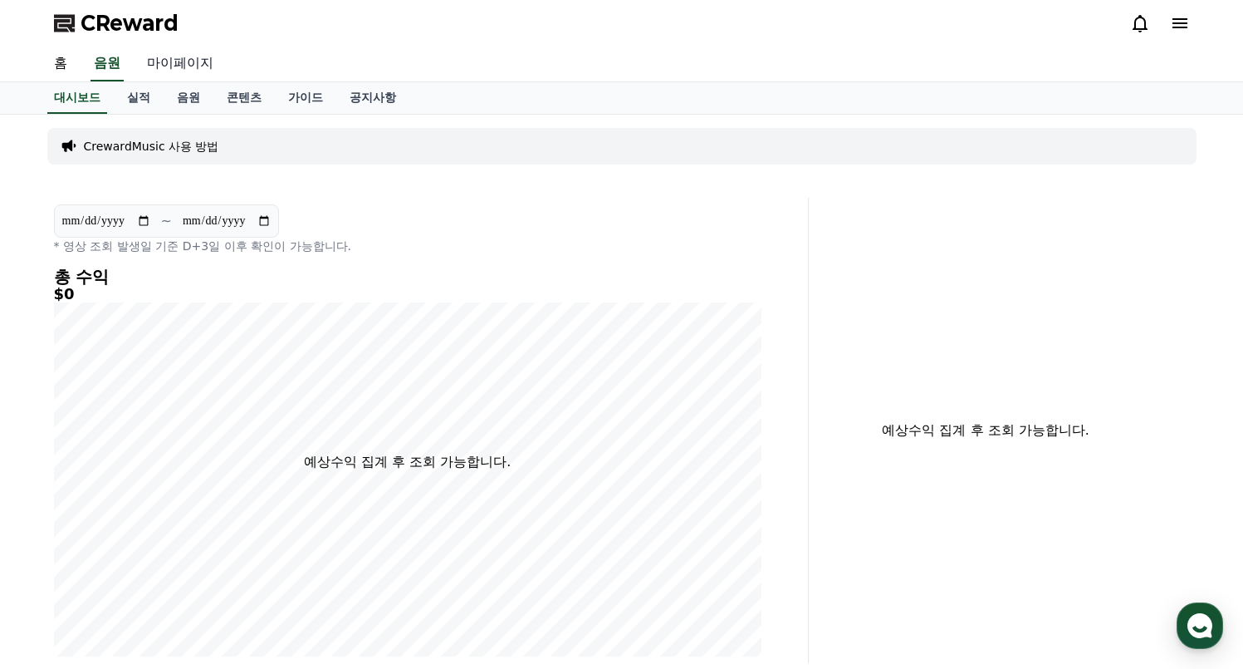
click at [179, 62] on link "마이페이지" at bounding box center [180, 64] width 93 height 35
select select "**********"
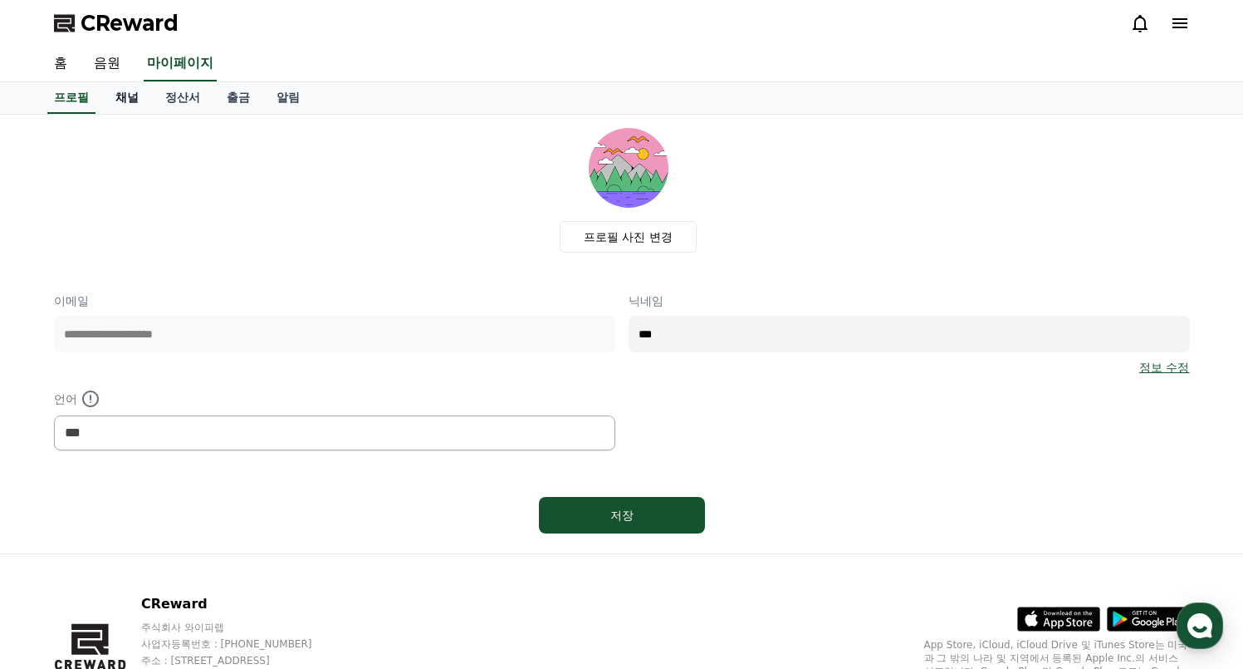
click at [123, 98] on link "채널" at bounding box center [127, 98] width 50 height 32
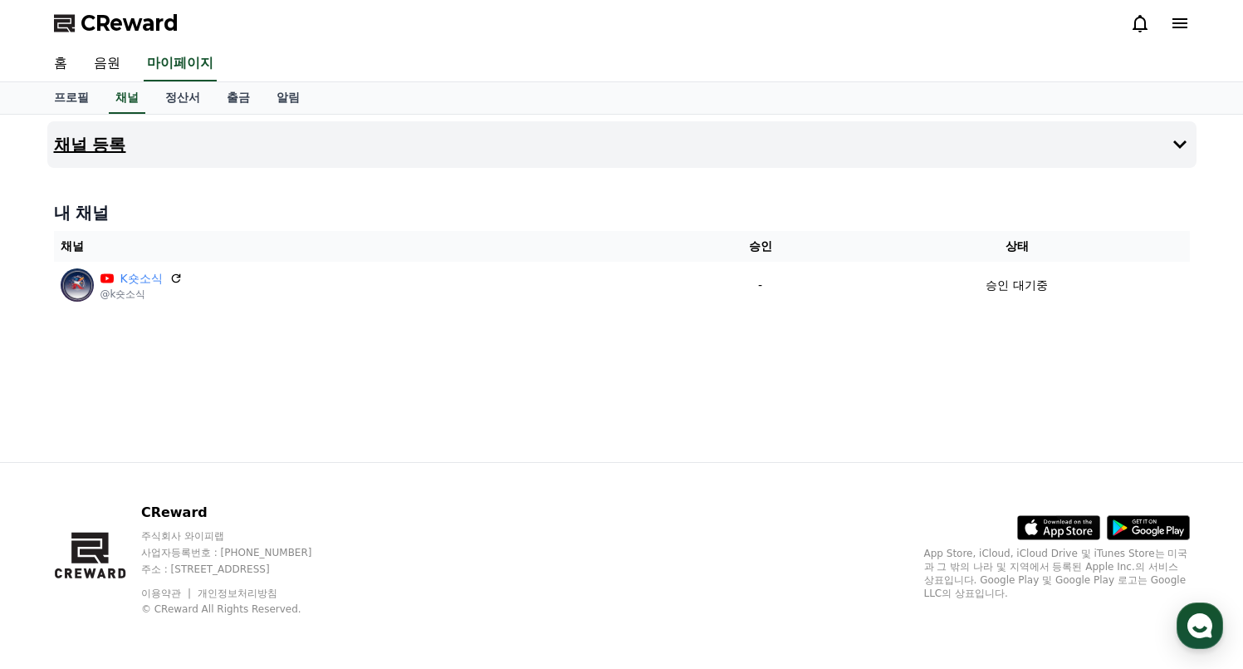
click at [85, 151] on h4 "채널 등록" at bounding box center [90, 144] width 72 height 18
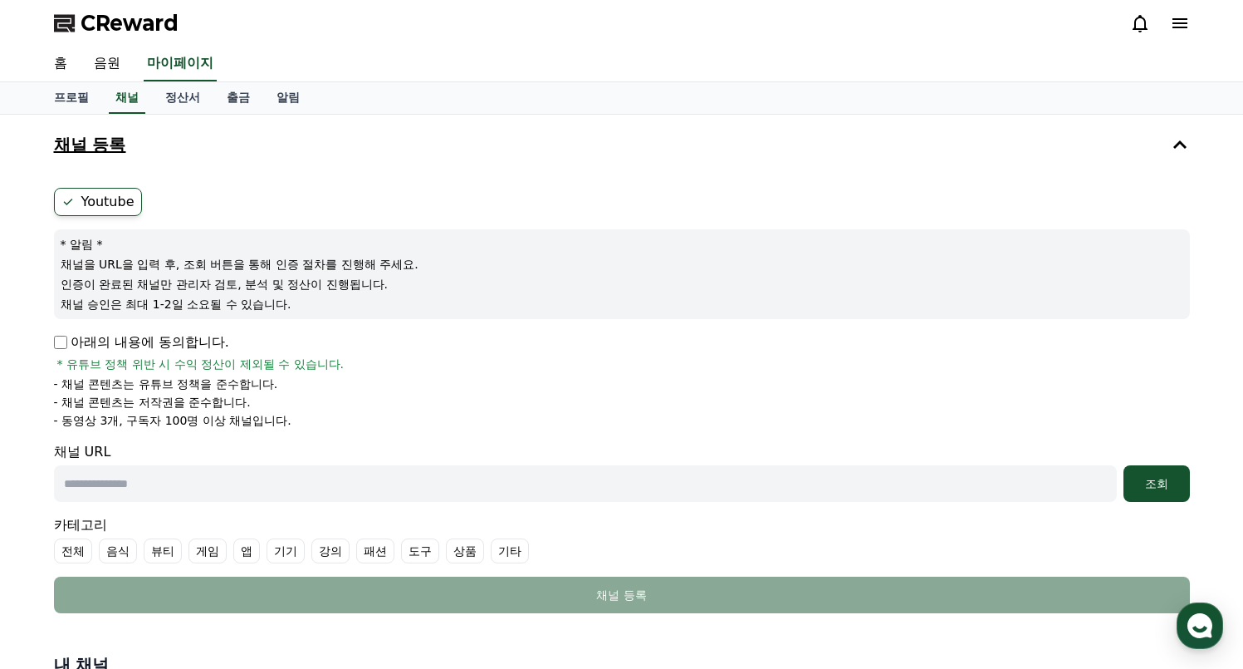
drag, startPoint x: 509, startPoint y: 174, endPoint x: 294, endPoint y: 158, distance: 215.7
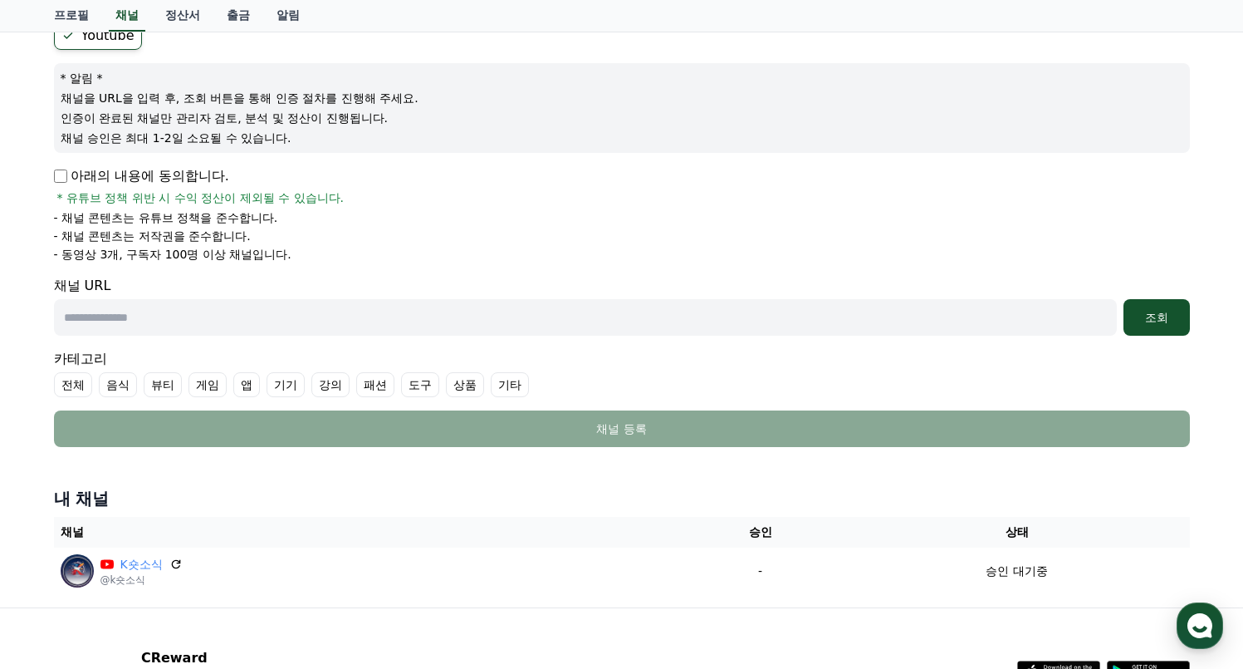
scroll to position [165, 0]
click at [495, 51] on form "Youtube * 알림 * 채널을 URL을 입력 후, 조회 버튼을 통해 인증 절차를 진행해 주세요. 인증이 완료된 채널만 관리자 검토, 분석 …" at bounding box center [622, 234] width 1136 height 425
